Goal: Information Seeking & Learning: Learn about a topic

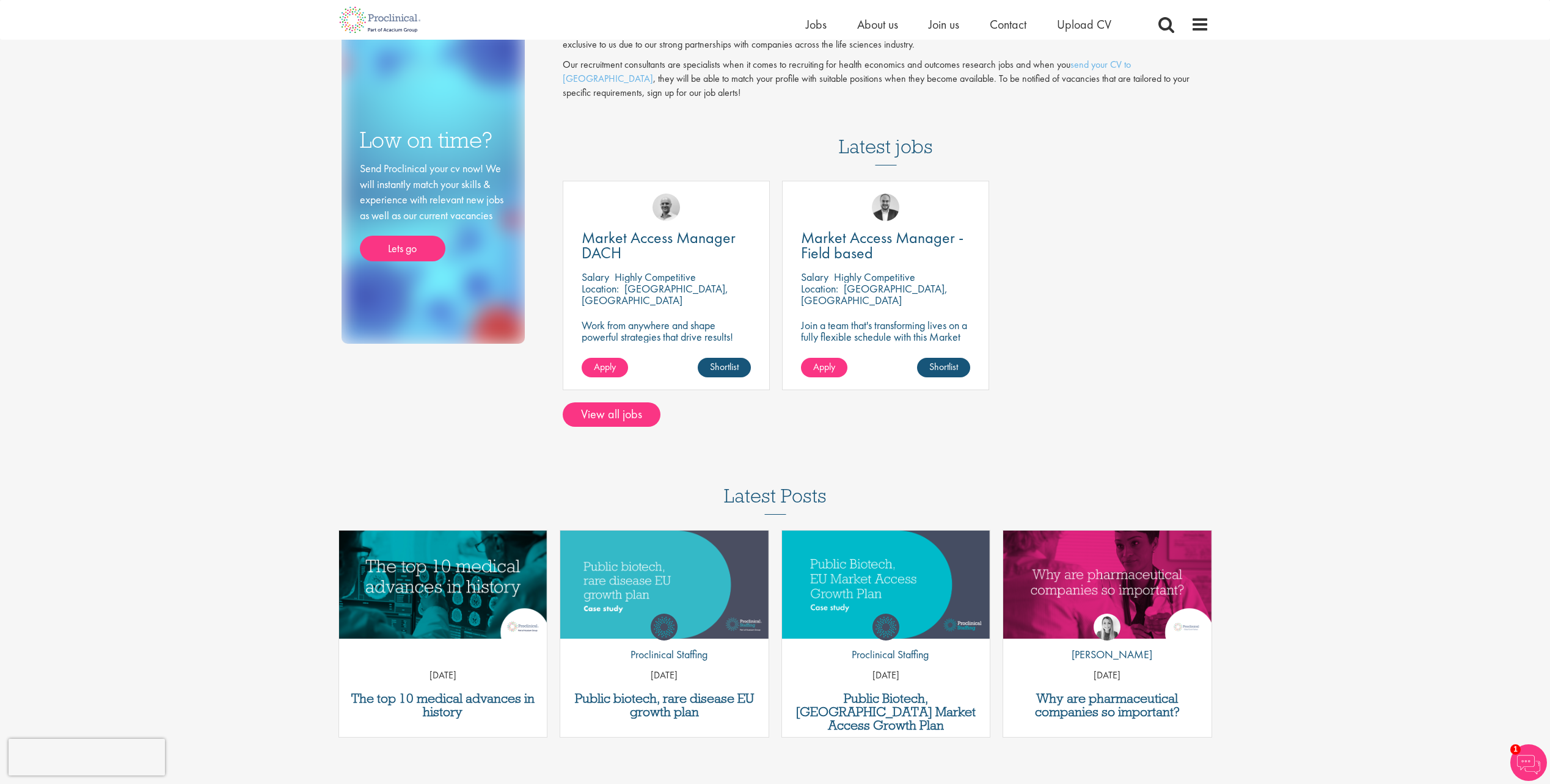
scroll to position [122, 0]
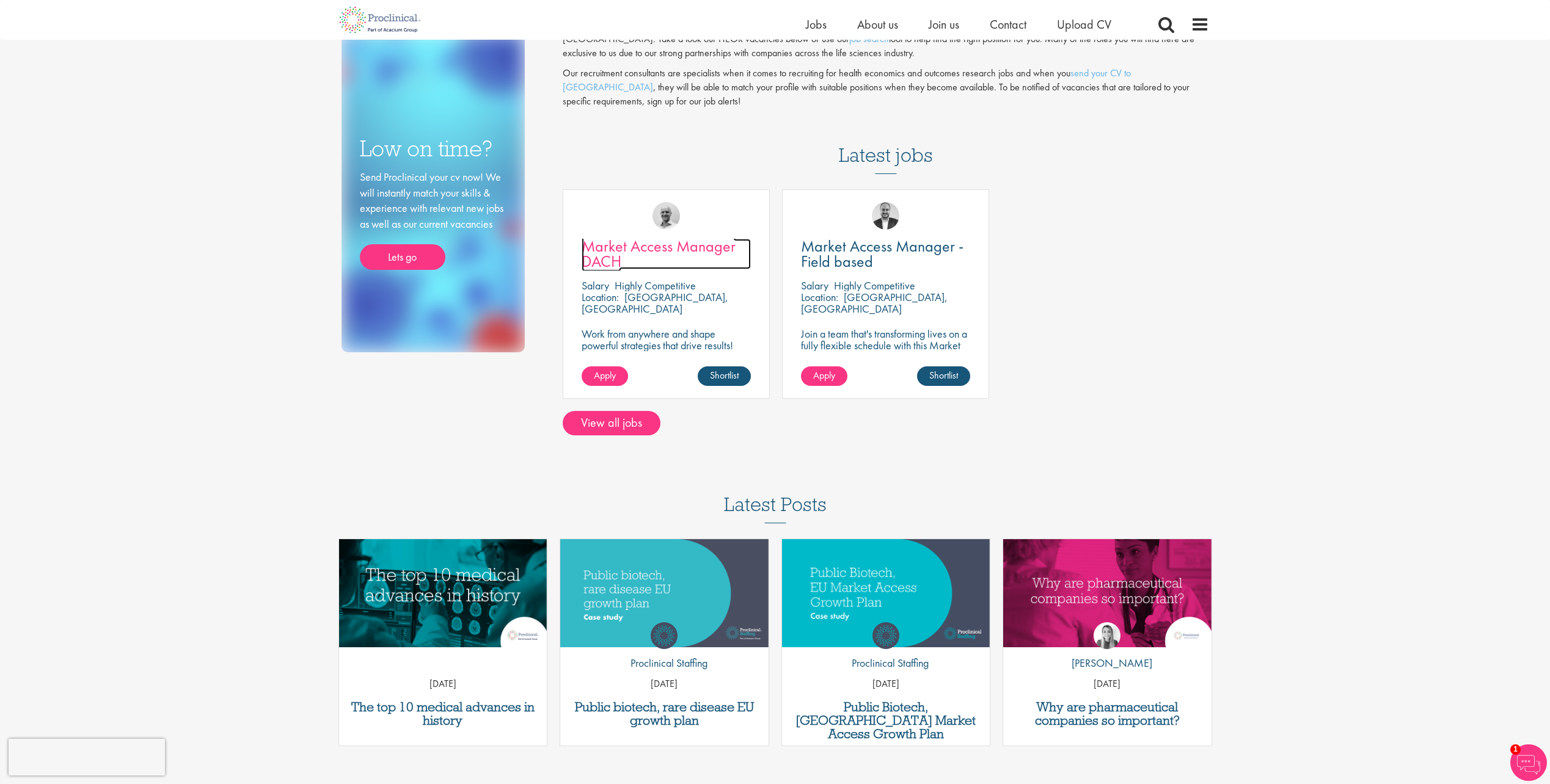
click at [689, 245] on span "Market Access Manager DACH" at bounding box center [659, 254] width 154 height 36
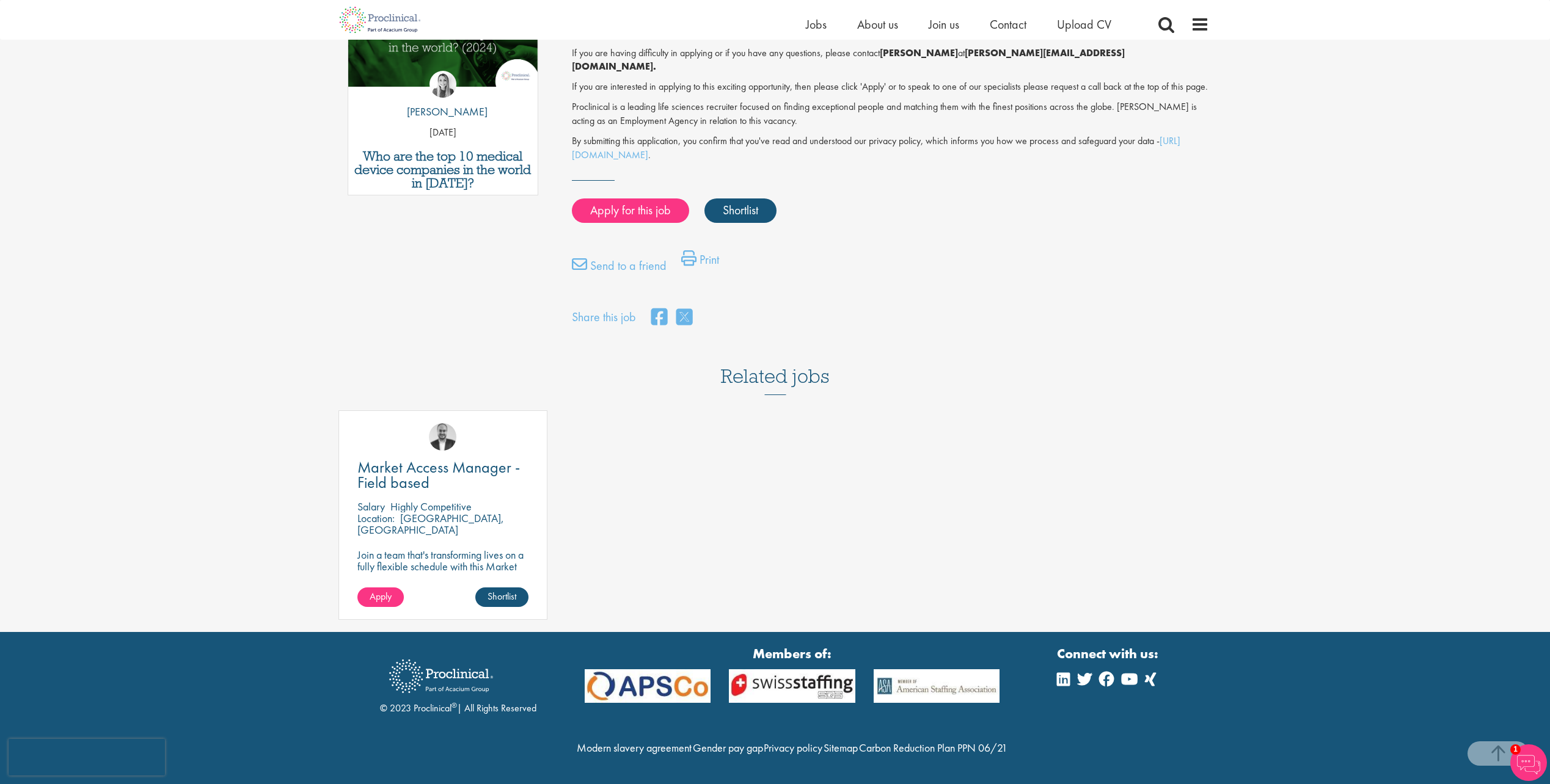
scroll to position [720, 0]
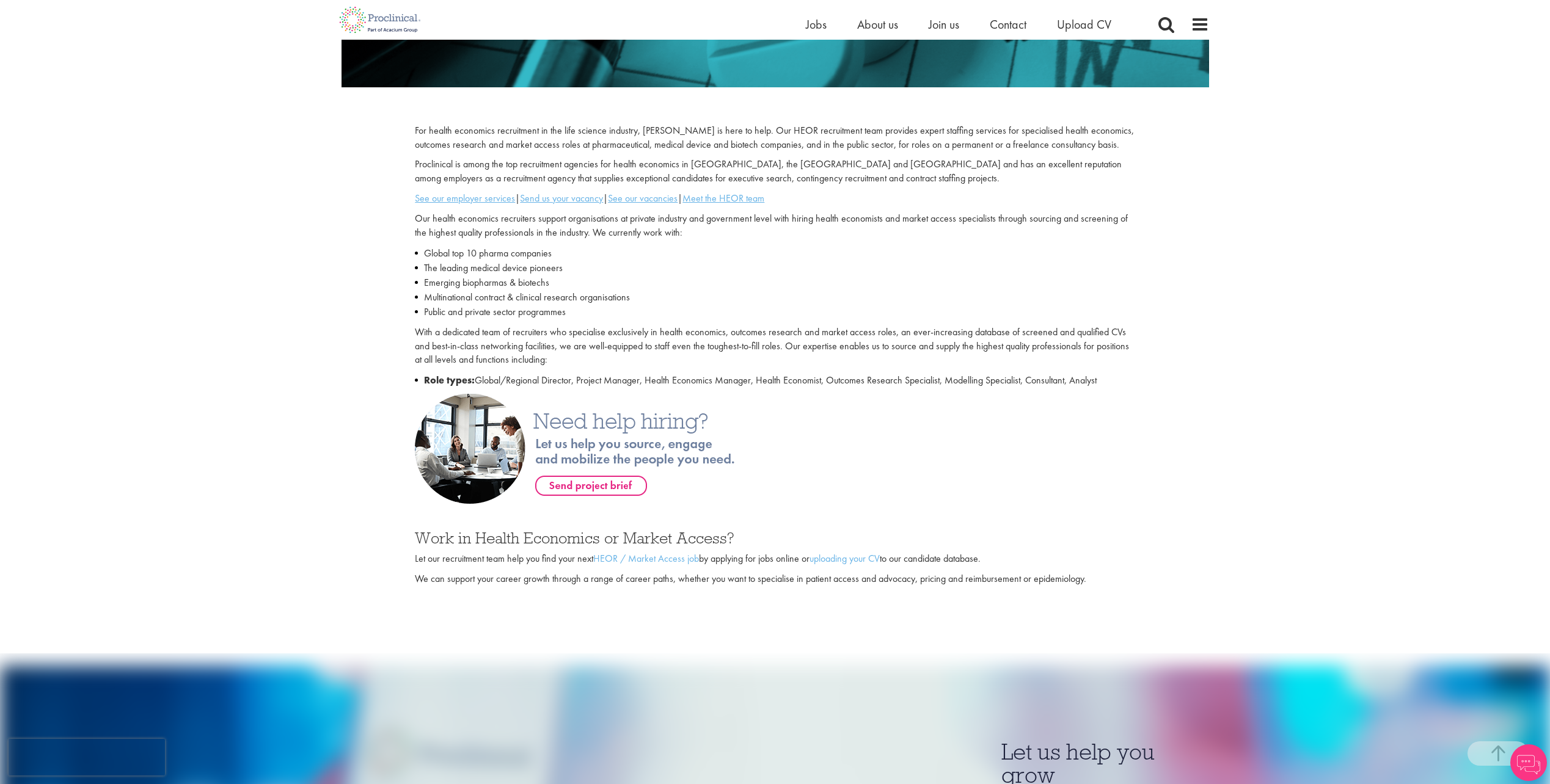
scroll to position [306, 0]
click at [648, 199] on u "See our vacancies" at bounding box center [643, 198] width 70 height 13
